Goal: Information Seeking & Learning: Compare options

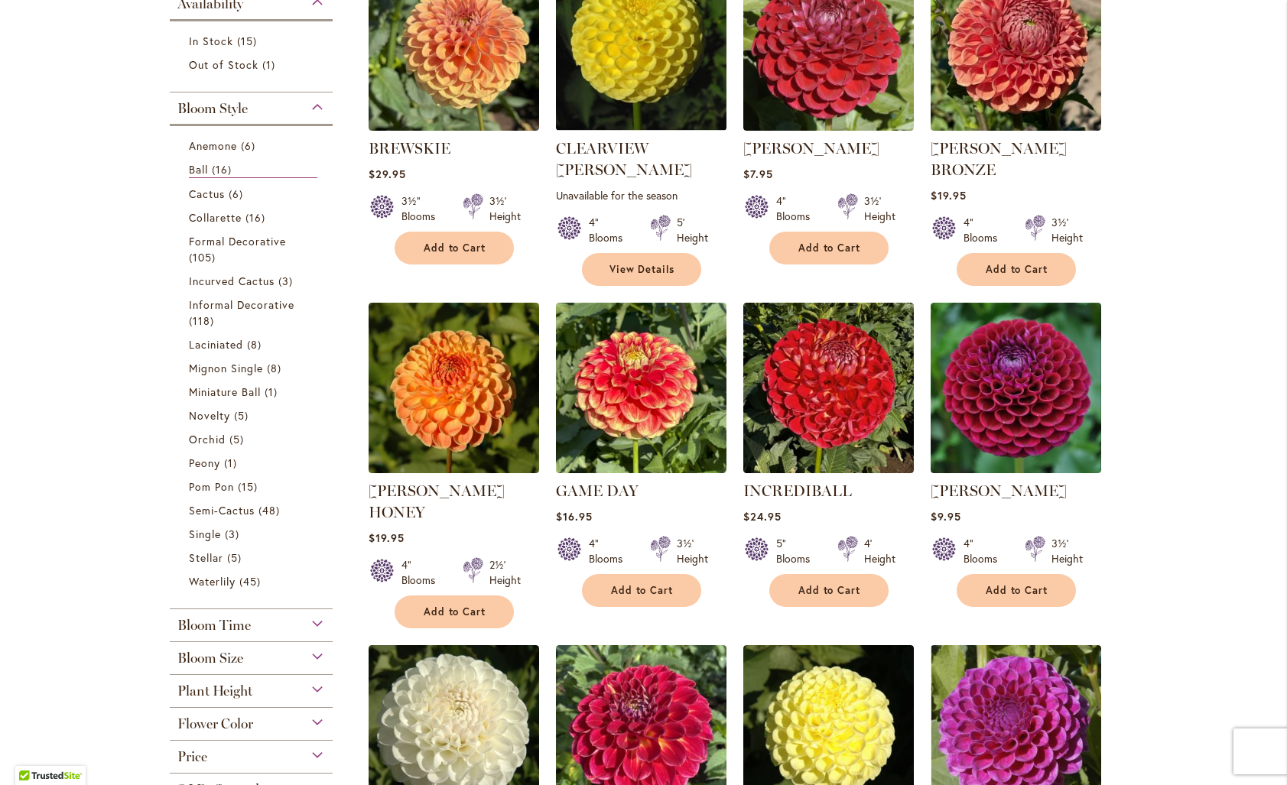
scroll to position [313, 0]
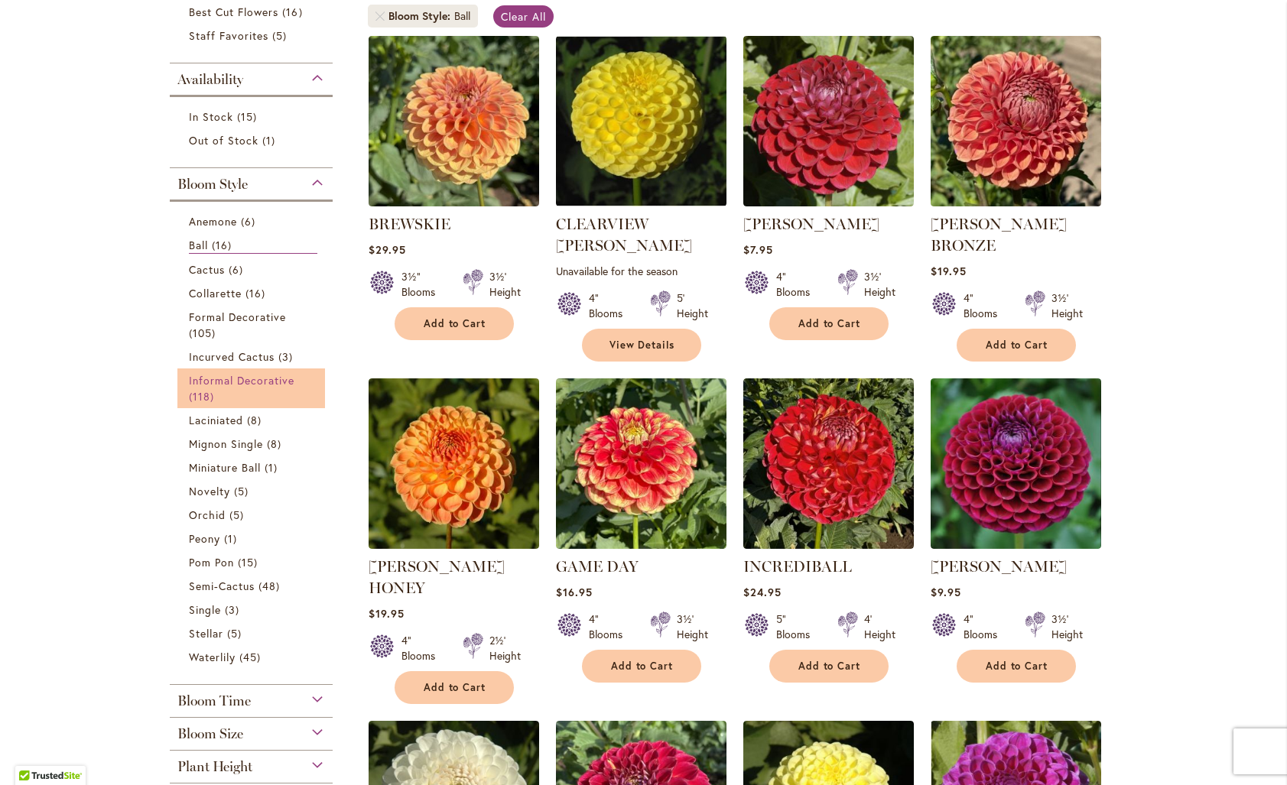
click at [274, 404] on link "Informal Decorative 118 items" at bounding box center [253, 388] width 129 height 32
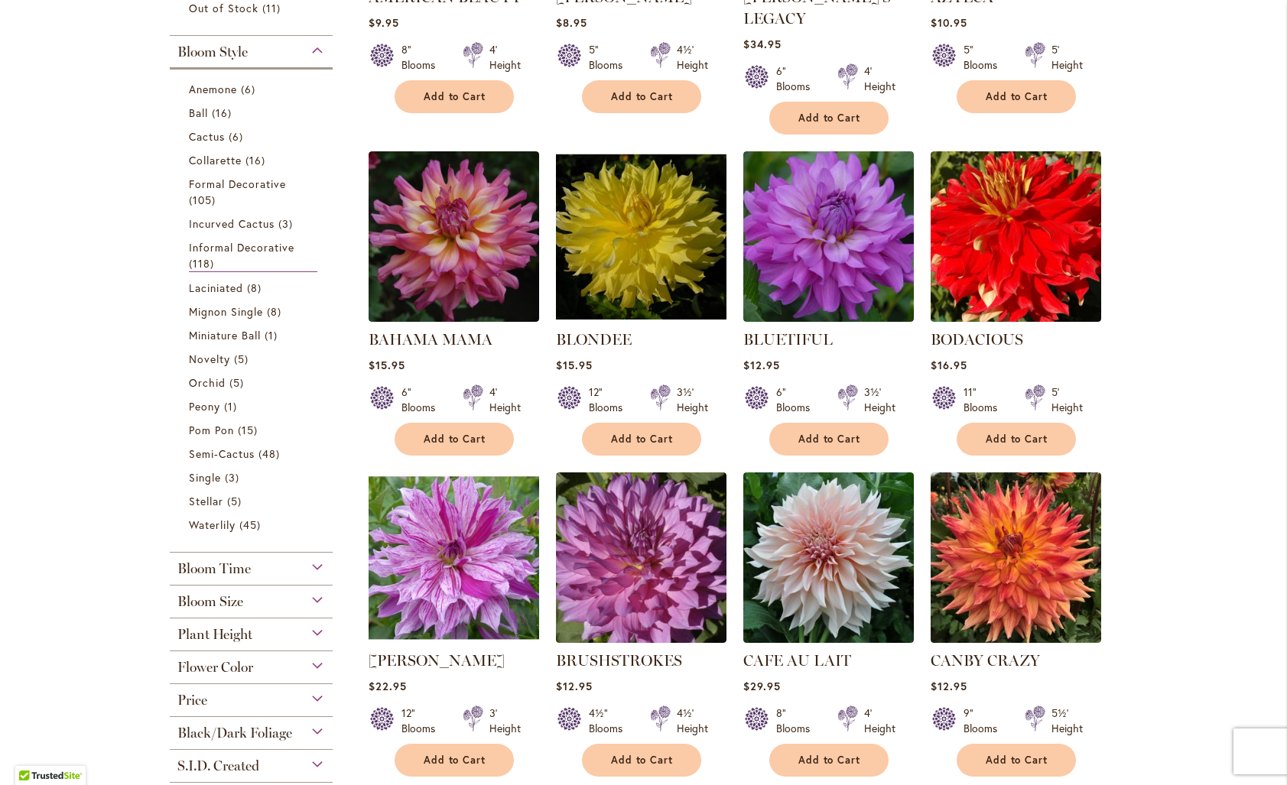
scroll to position [399, 0]
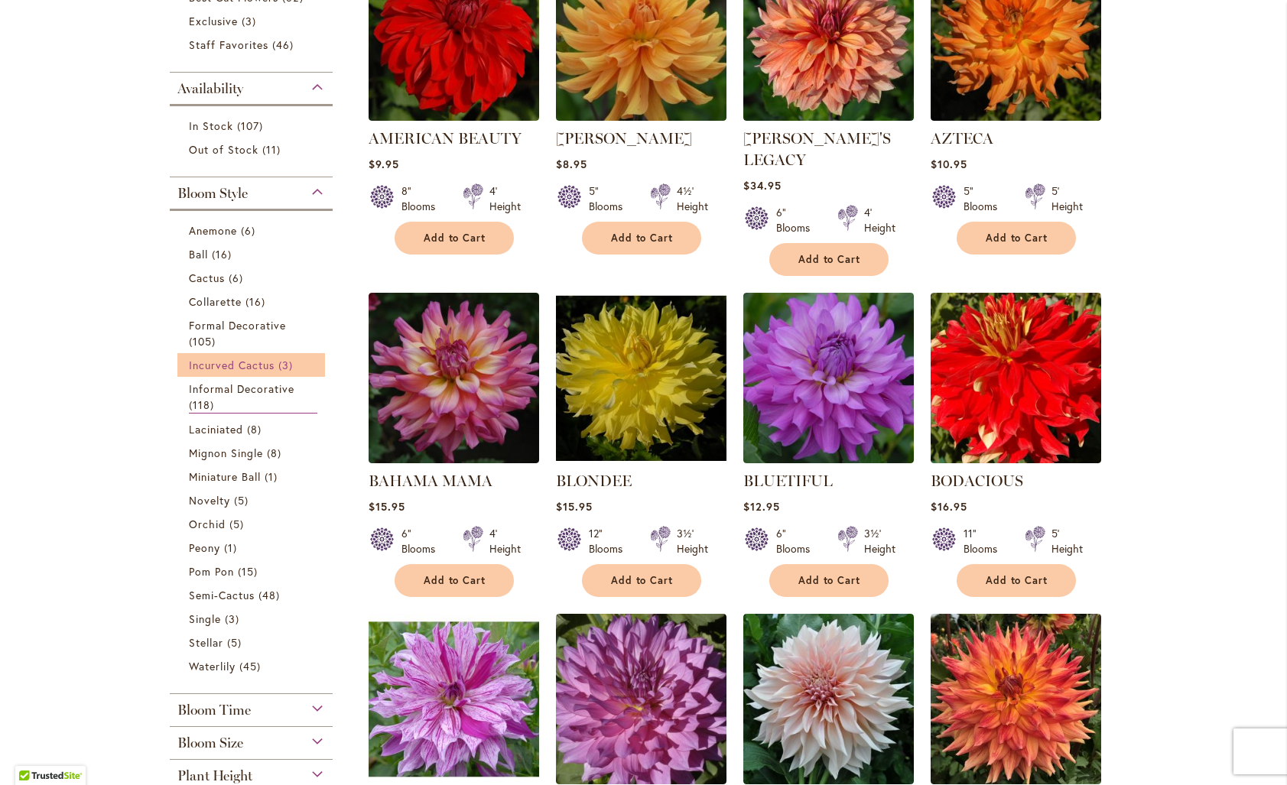
click at [247, 368] on span "Incurved Cactus" at bounding box center [232, 365] width 86 height 15
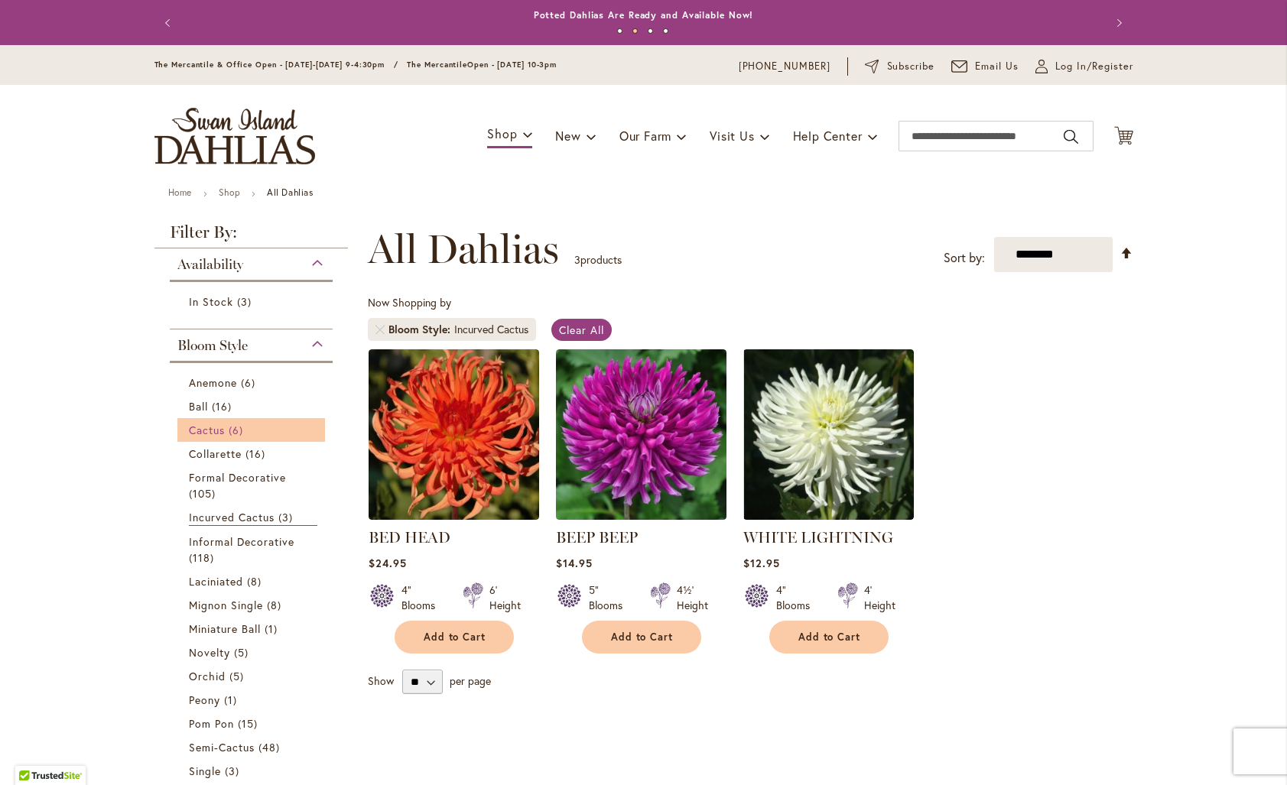
click at [229, 437] on span "6 items" at bounding box center [238, 430] width 18 height 16
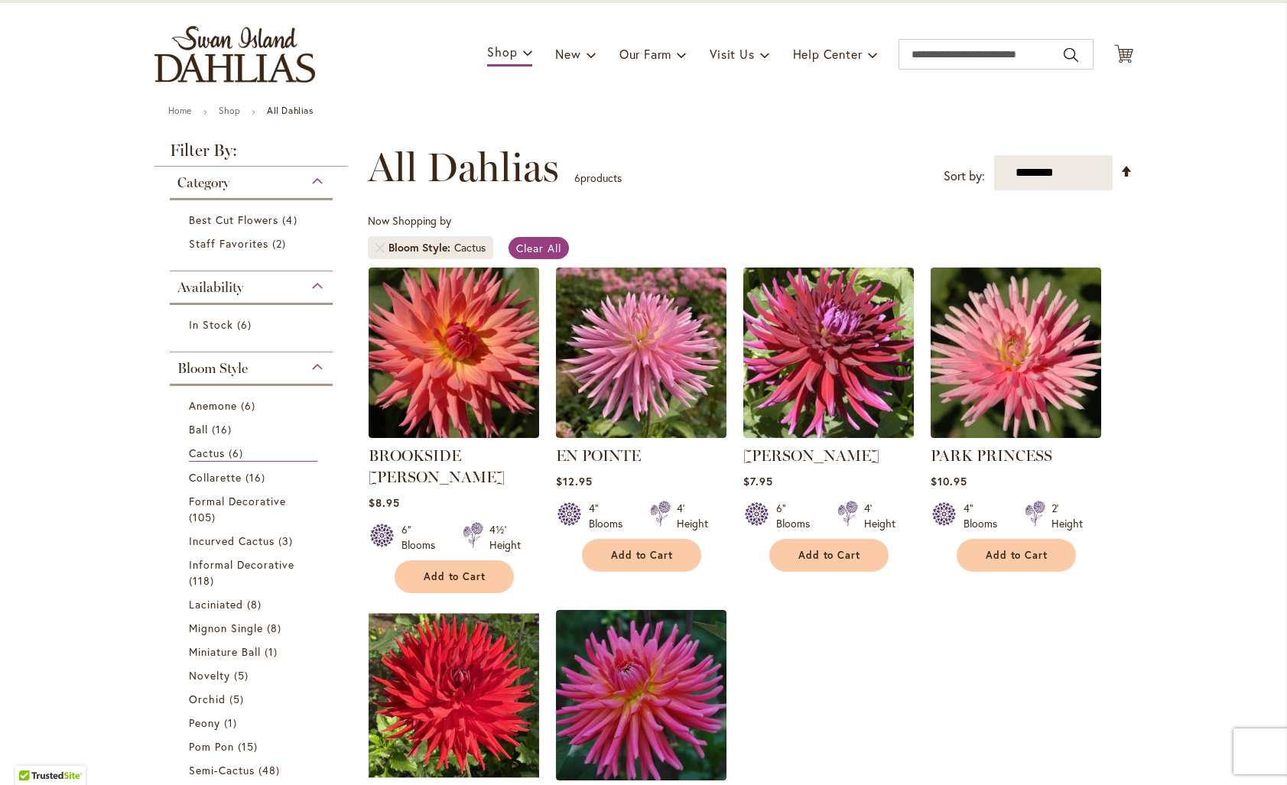
scroll to position [84, 0]
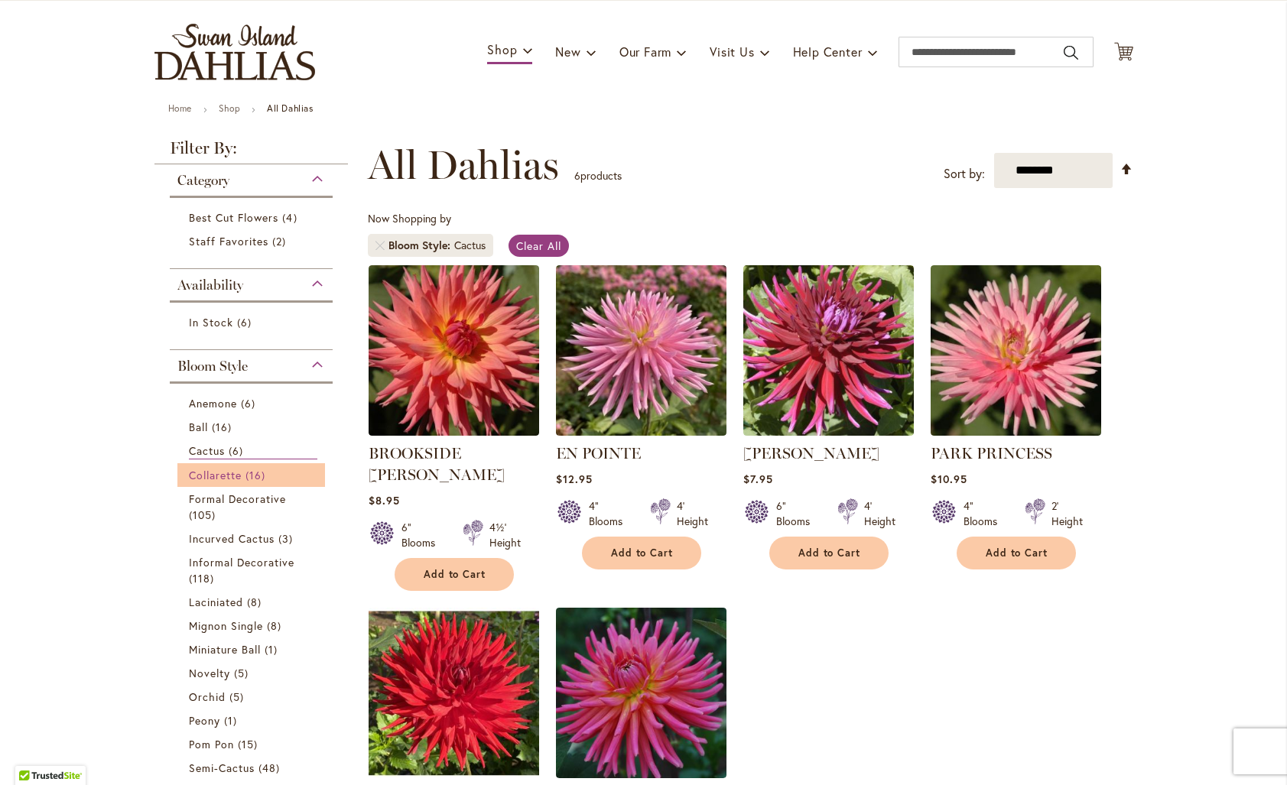
click at [238, 478] on span "Collarette" at bounding box center [216, 475] width 54 height 15
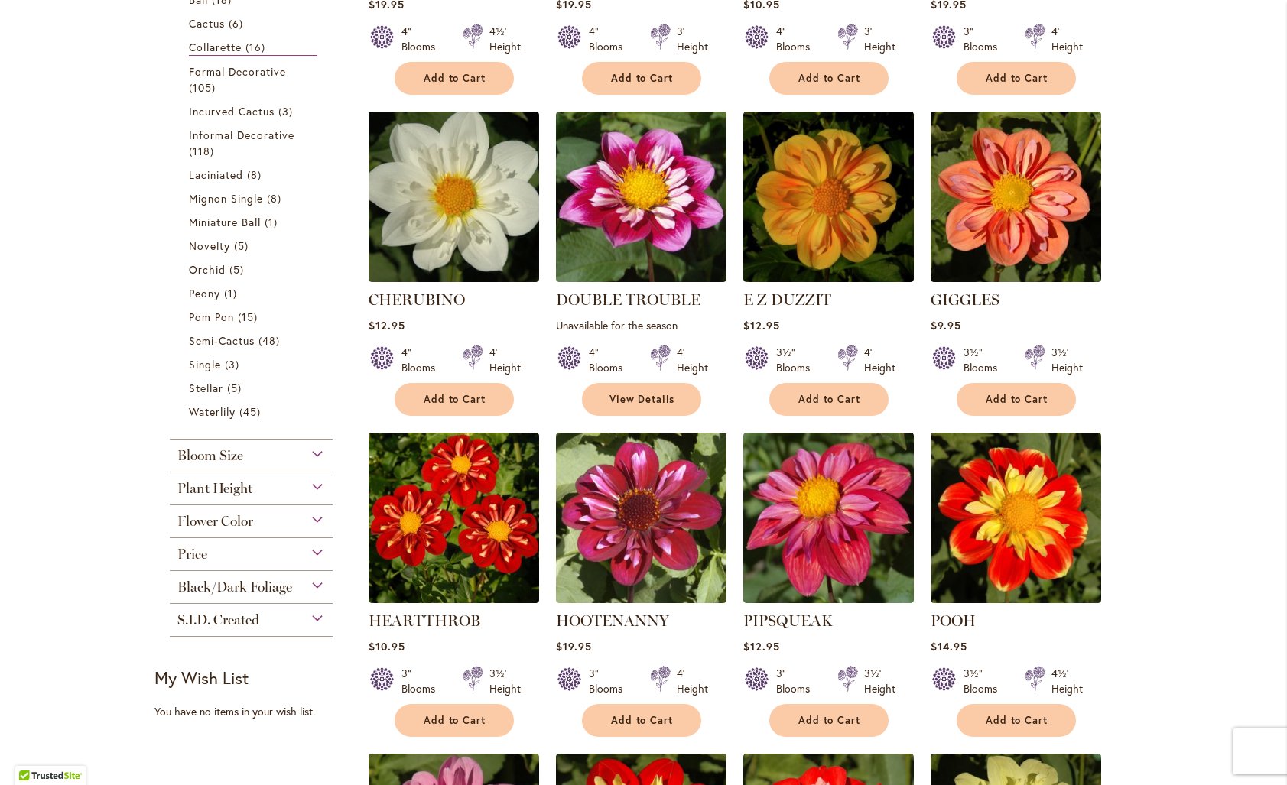
scroll to position [492, 0]
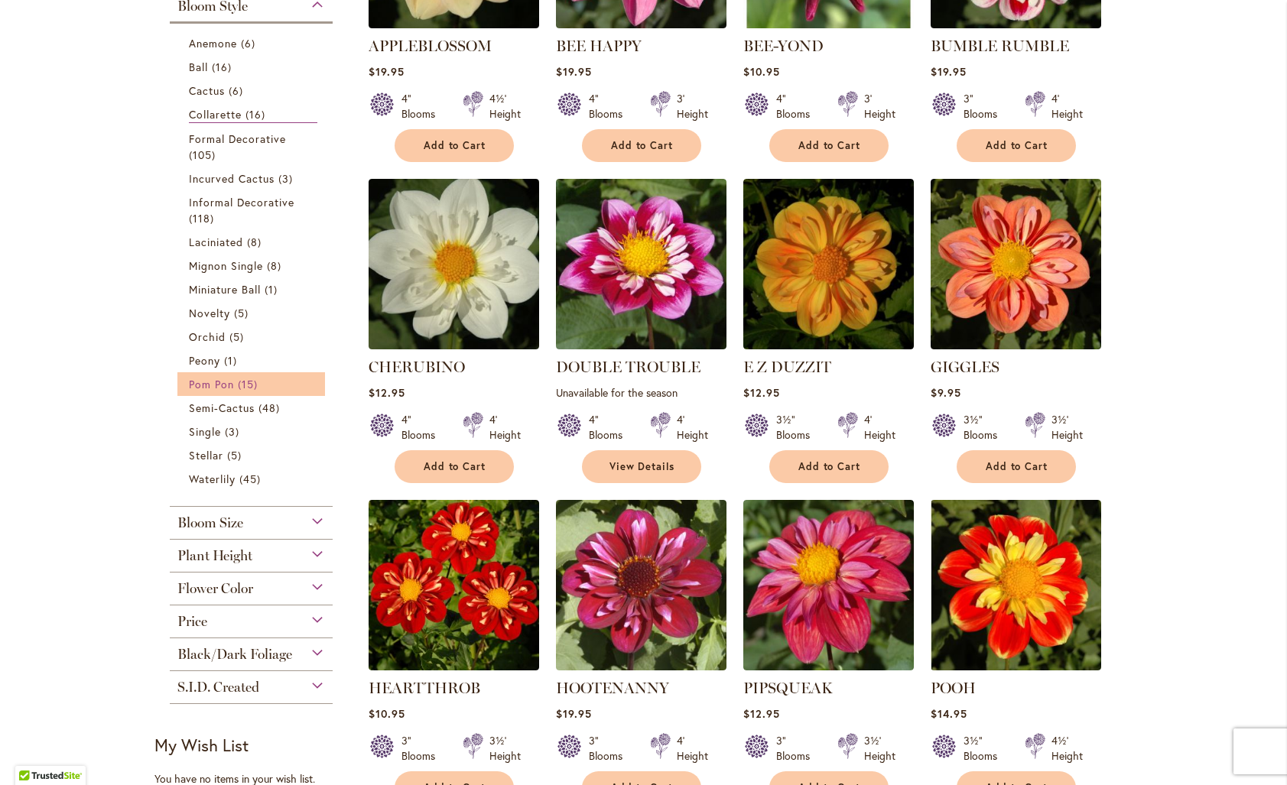
click at [241, 385] on span "15 items" at bounding box center [250, 384] width 24 height 16
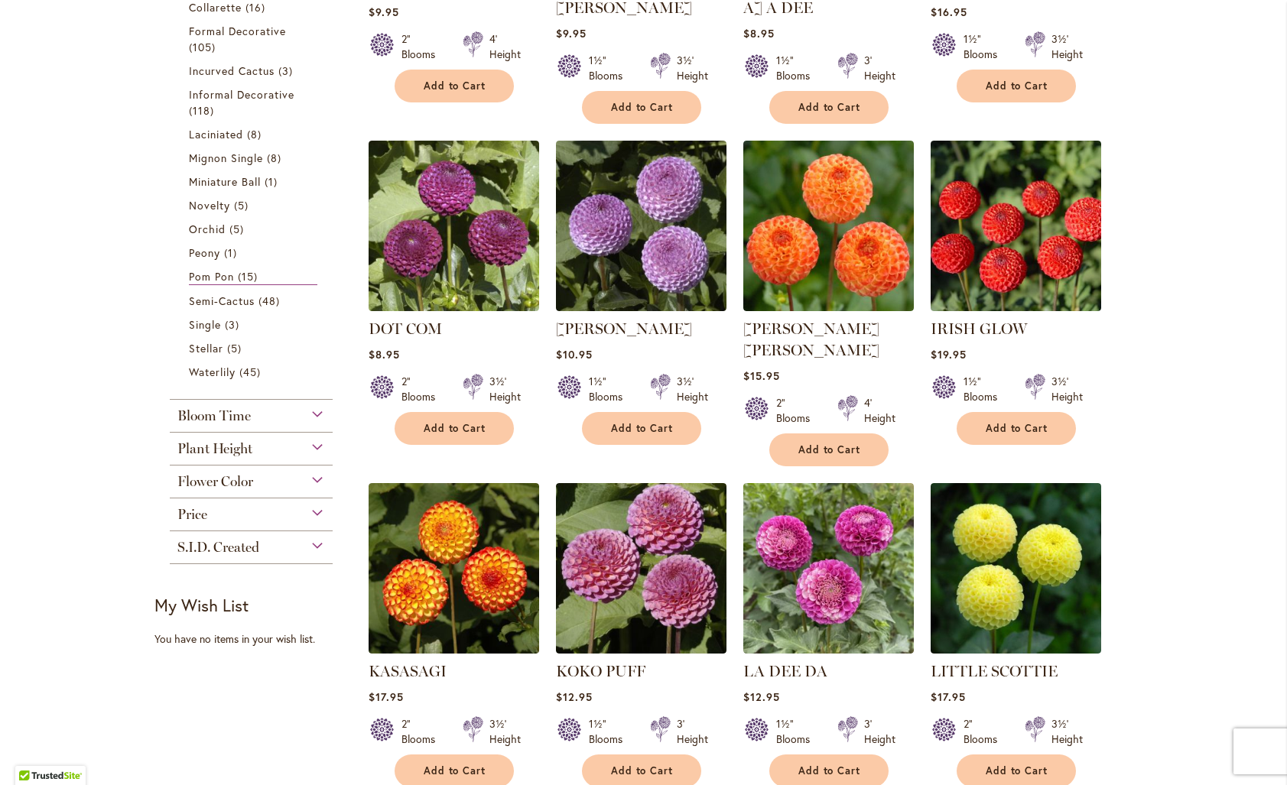
scroll to position [548, 0]
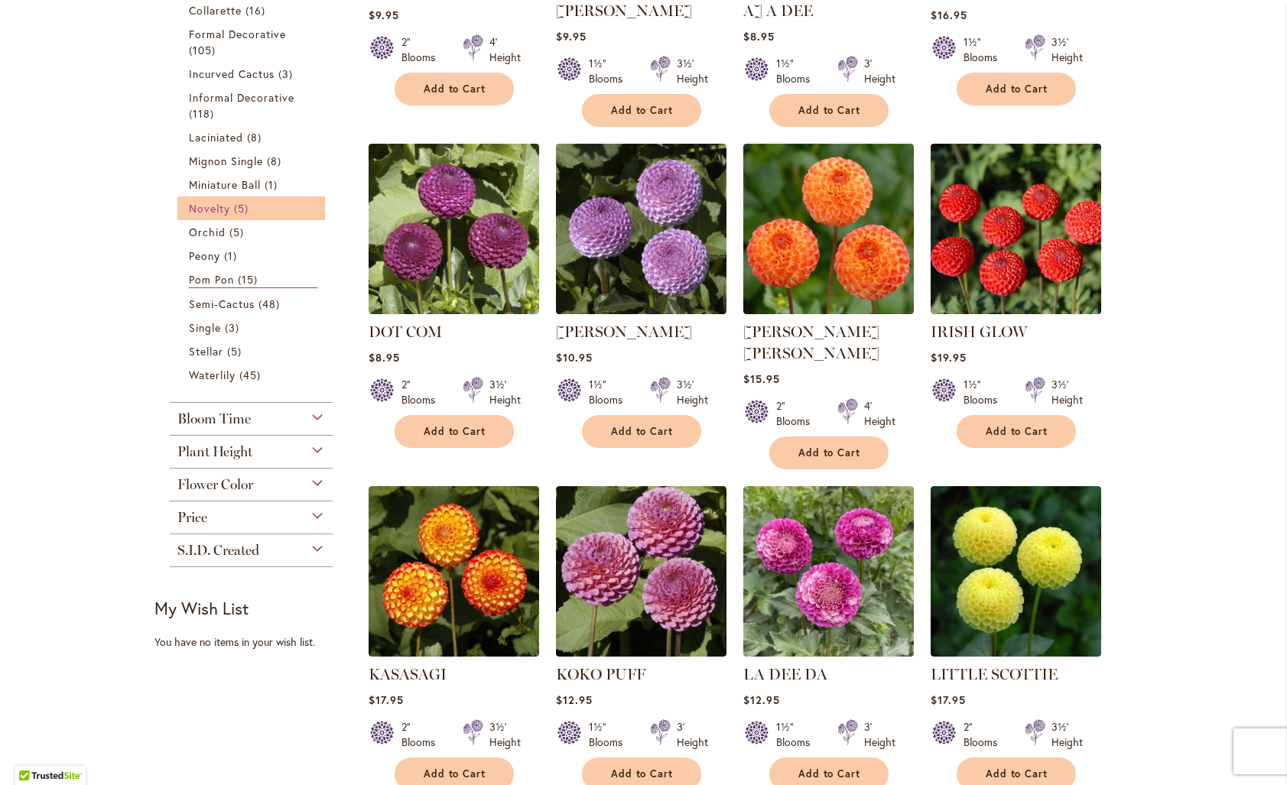
click at [240, 209] on span "5 items" at bounding box center [243, 208] width 18 height 16
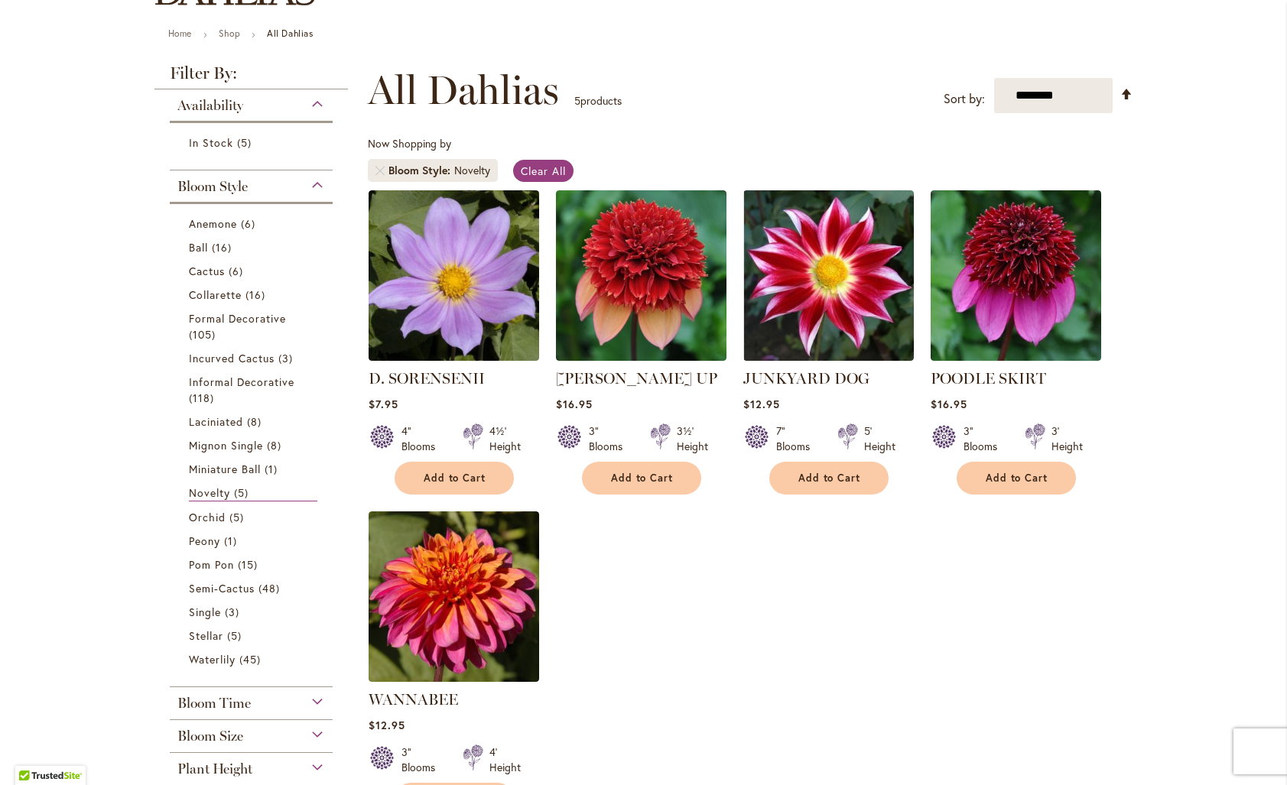
scroll to position [157, 0]
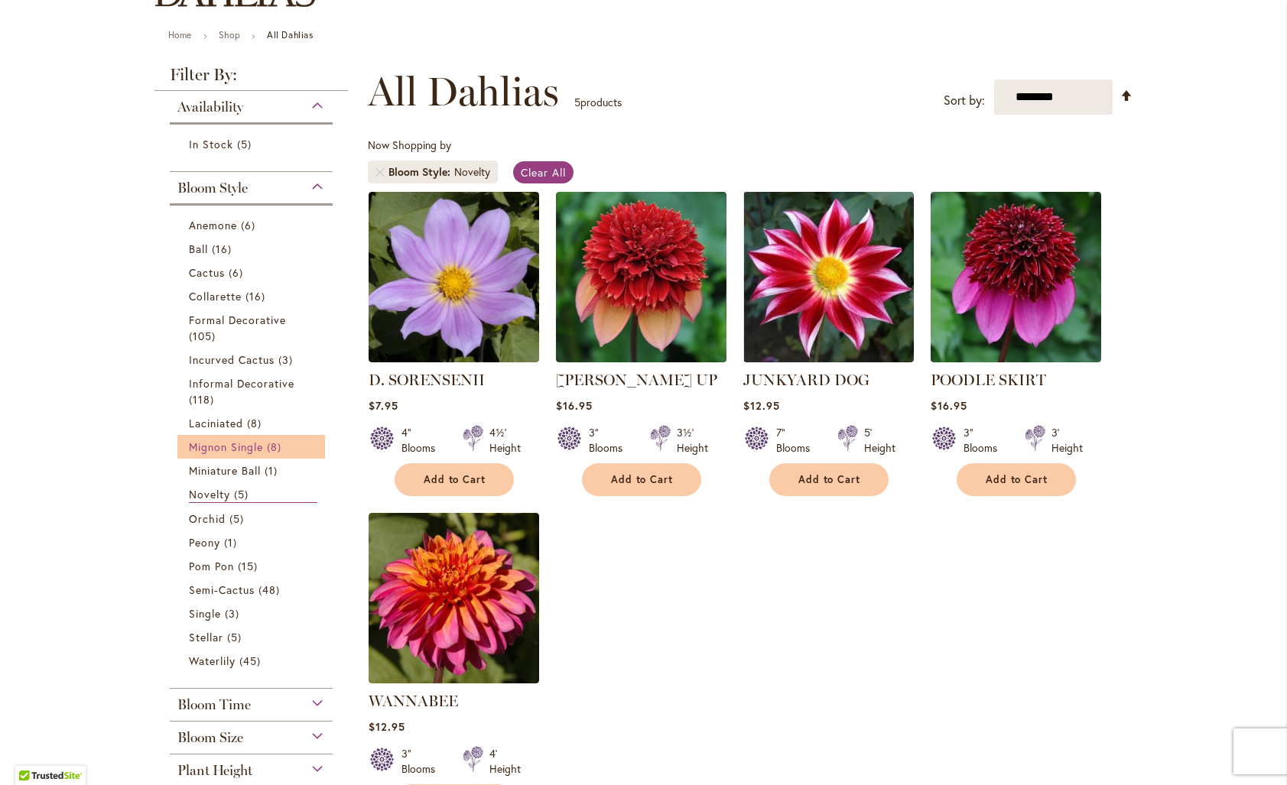
click at [254, 450] on span "Mignon Single" at bounding box center [226, 447] width 75 height 15
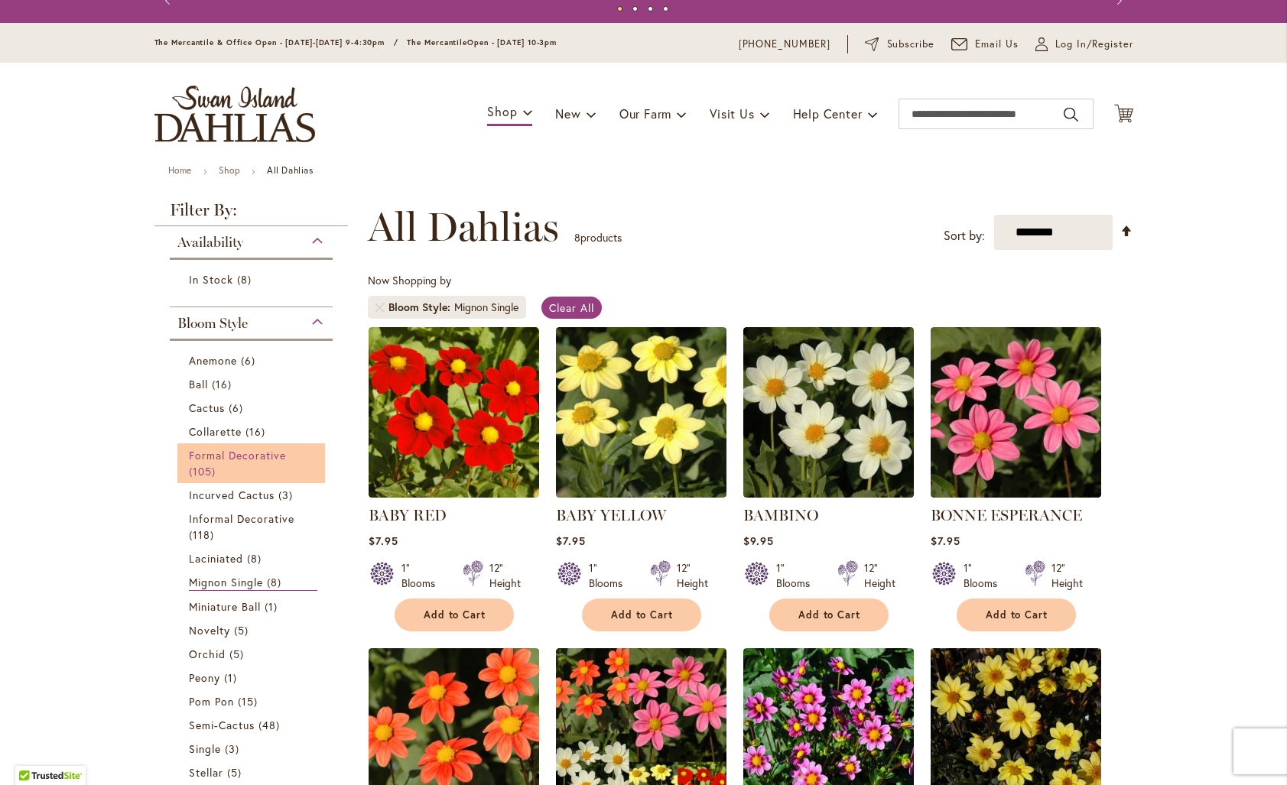
scroll to position [27, 0]
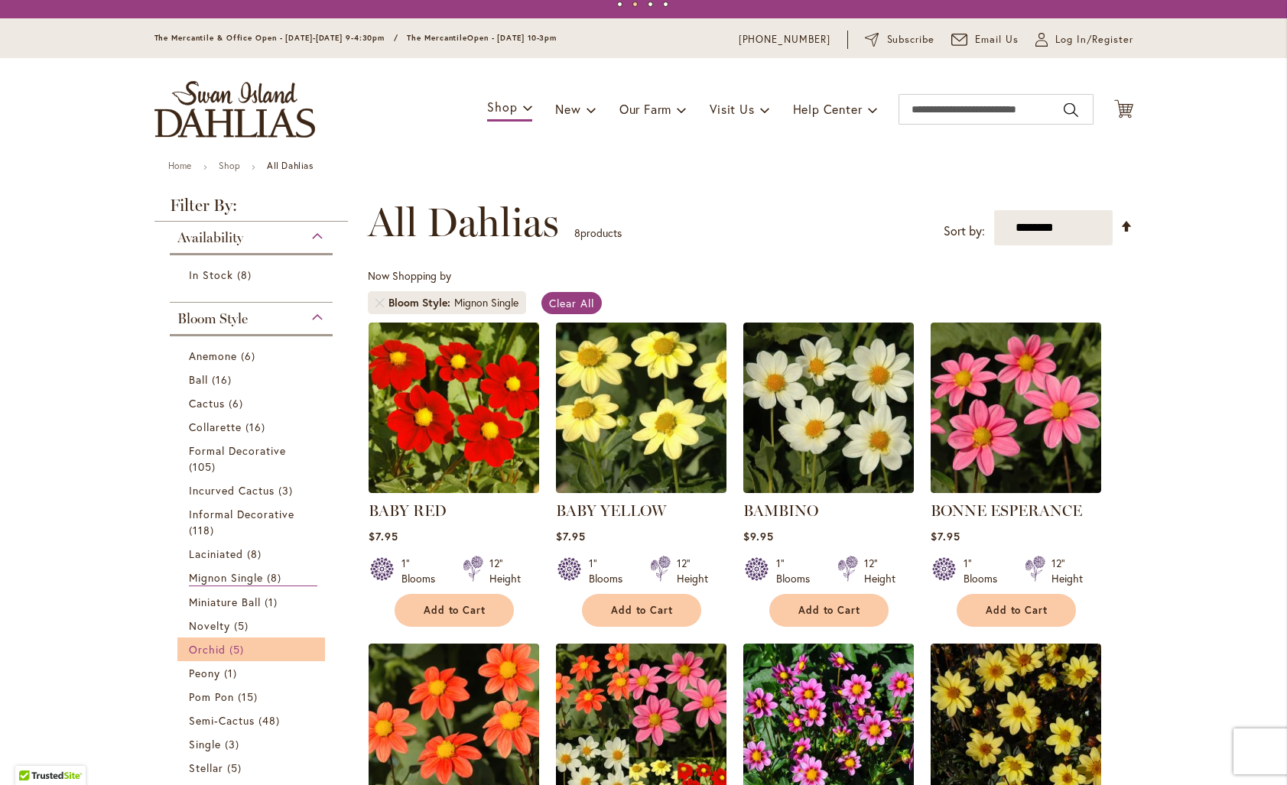
click at [227, 651] on link "Orchid 5 items" at bounding box center [253, 649] width 129 height 16
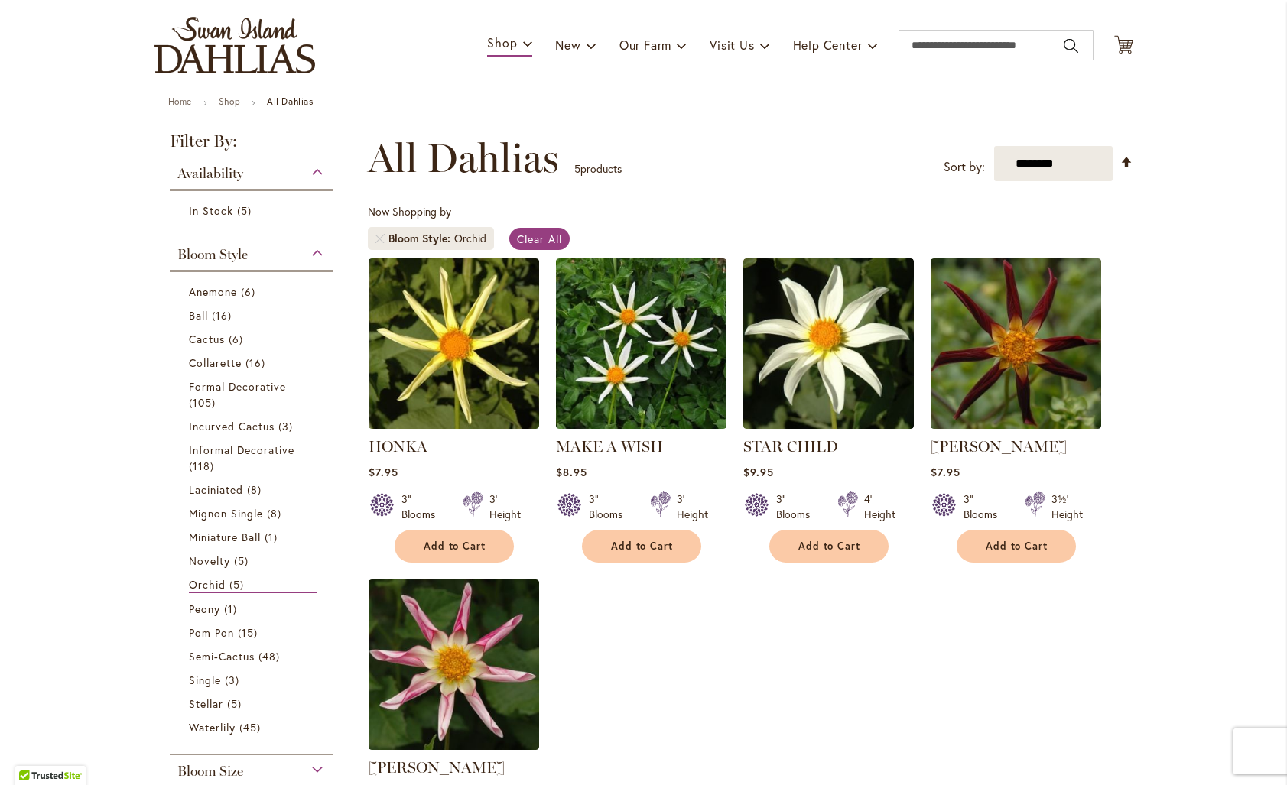
scroll to position [89, 0]
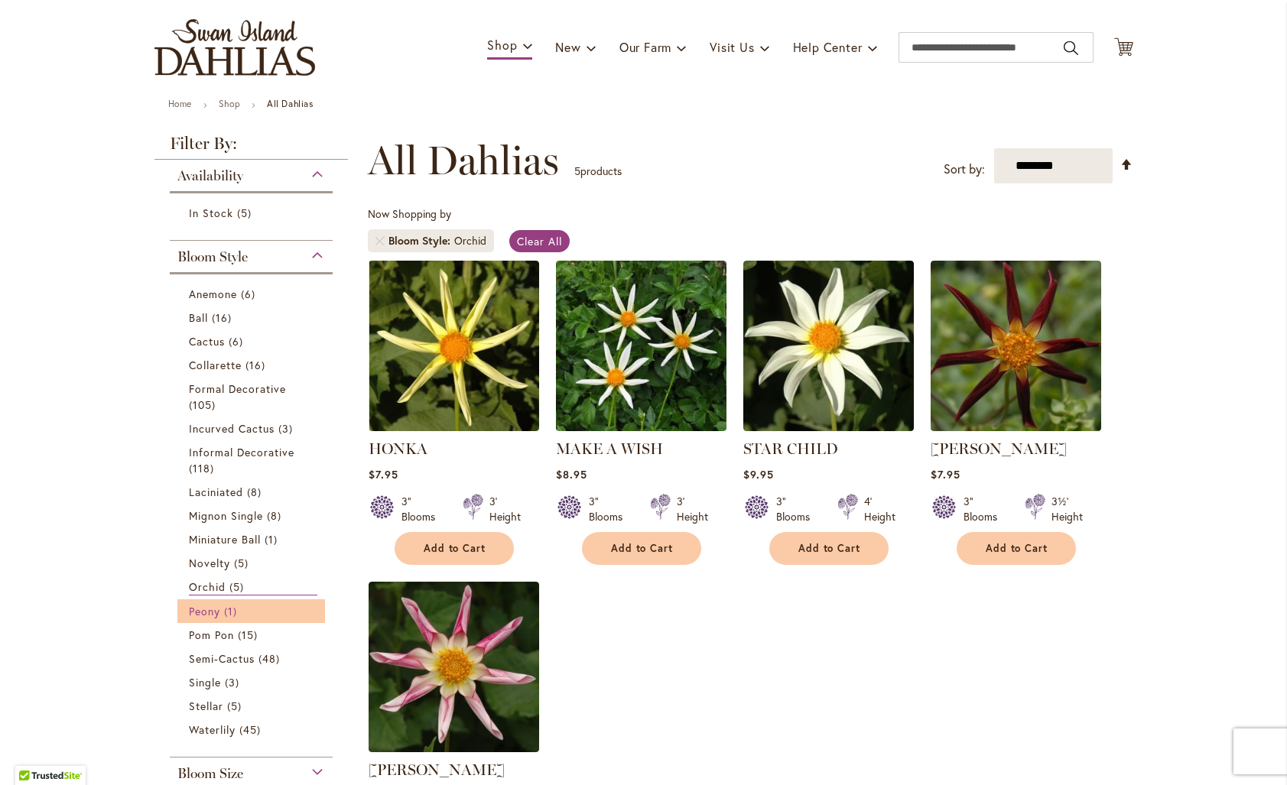
click at [225, 612] on span "1 item" at bounding box center [232, 611] width 17 height 16
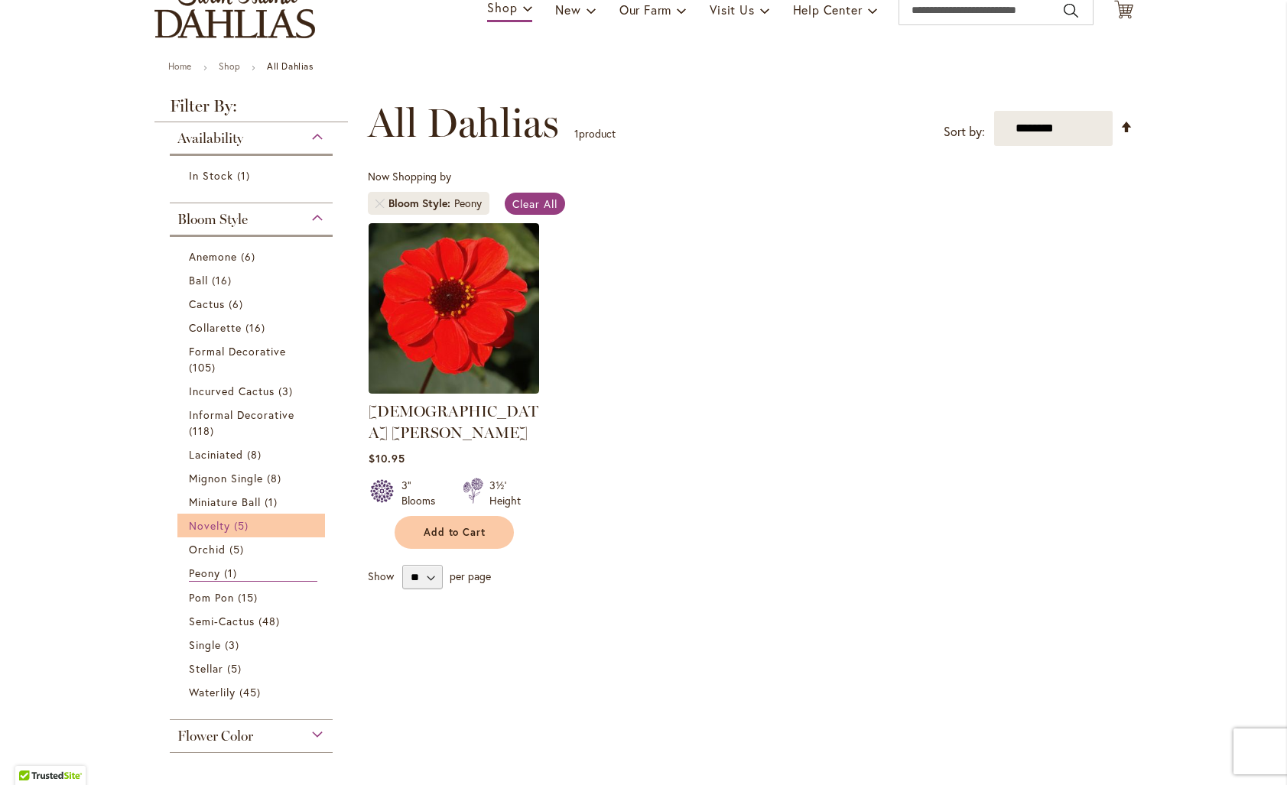
scroll to position [128, 0]
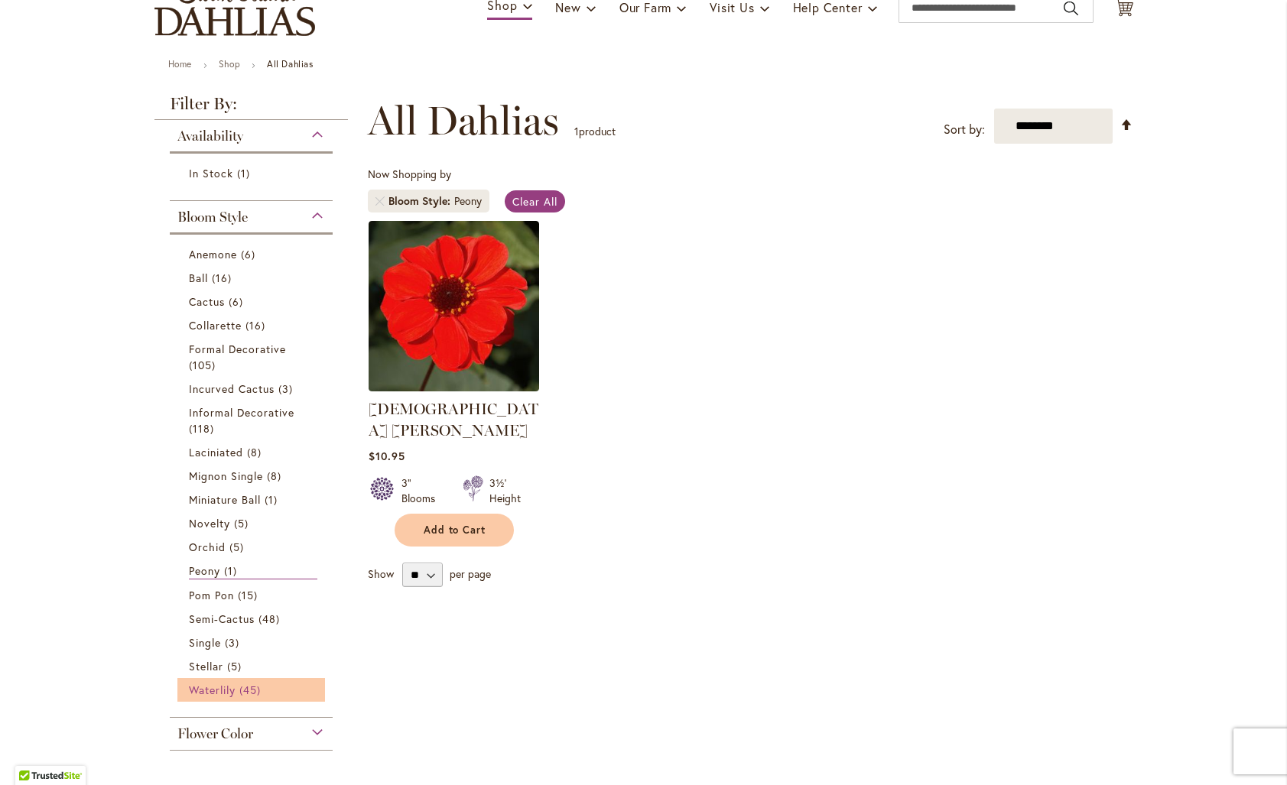
click at [229, 692] on span "Waterlily" at bounding box center [212, 690] width 47 height 15
